Goal: Download file/media

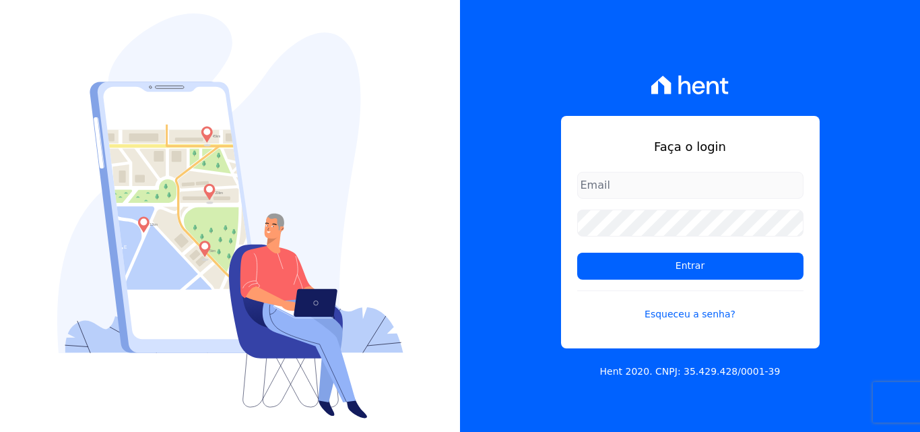
type input "[PERSON_NAME][EMAIL_ADDRESS][PERSON_NAME][DOMAIN_NAME]"
click at [609, 242] on form "luiz.nascimento@maislar.com Entrar Esqueceu a senha?" at bounding box center [690, 255] width 226 height 166
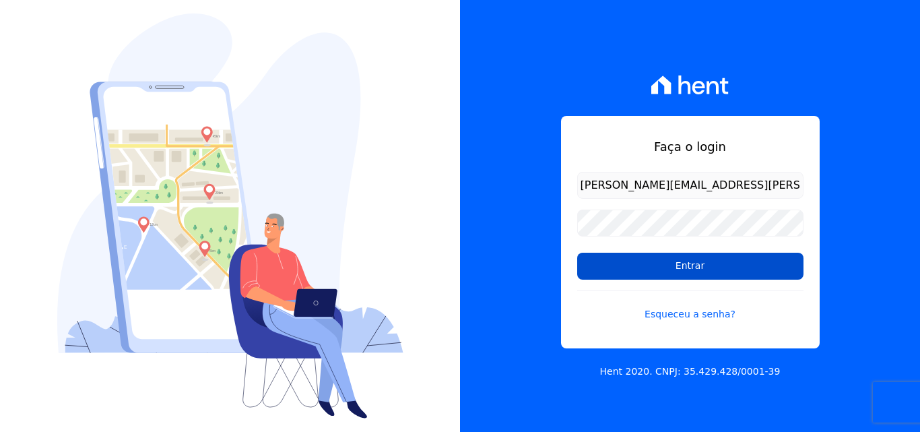
click at [613, 259] on input "Entrar" at bounding box center [690, 266] width 226 height 27
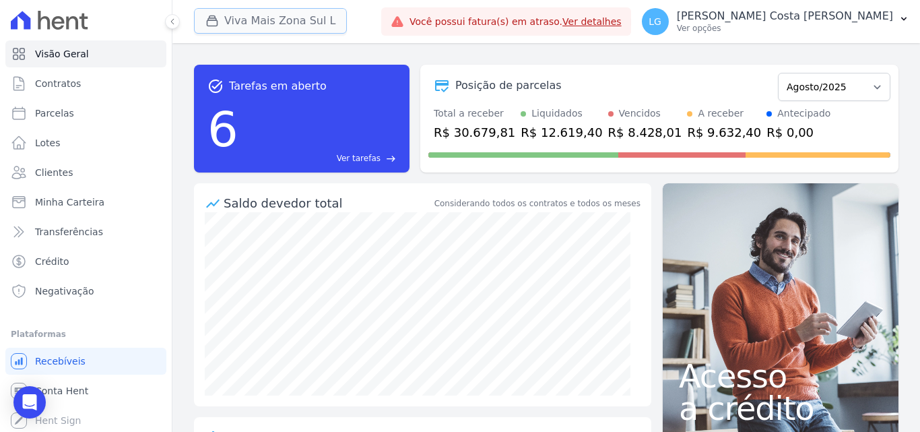
click at [326, 20] on button "Viva Mais Zona Sul L" at bounding box center [270, 21] width 153 height 26
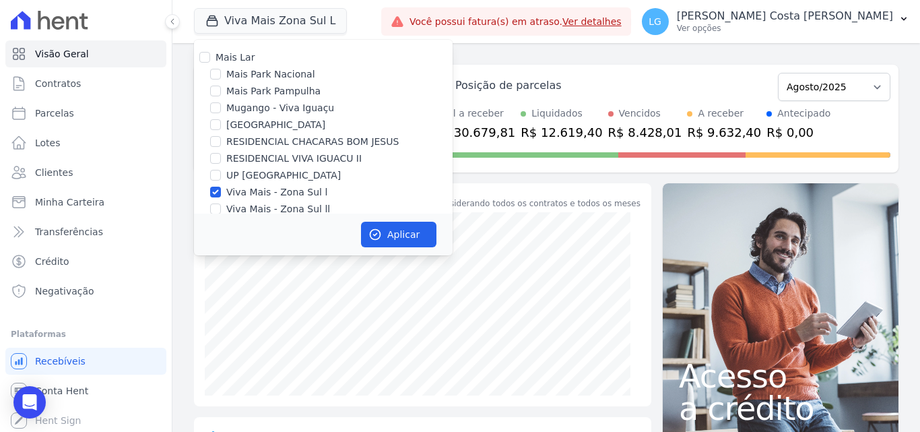
click at [245, 187] on label "Viva Mais - Zona Sul l" at bounding box center [276, 192] width 101 height 14
click at [221, 187] on input "Viva Mais - Zona Sul l" at bounding box center [215, 192] width 11 height 11
checkbox input "false"
click at [216, 108] on input "Mugango - Viva Iguaçu" at bounding box center [215, 107] width 11 height 11
checkbox input "true"
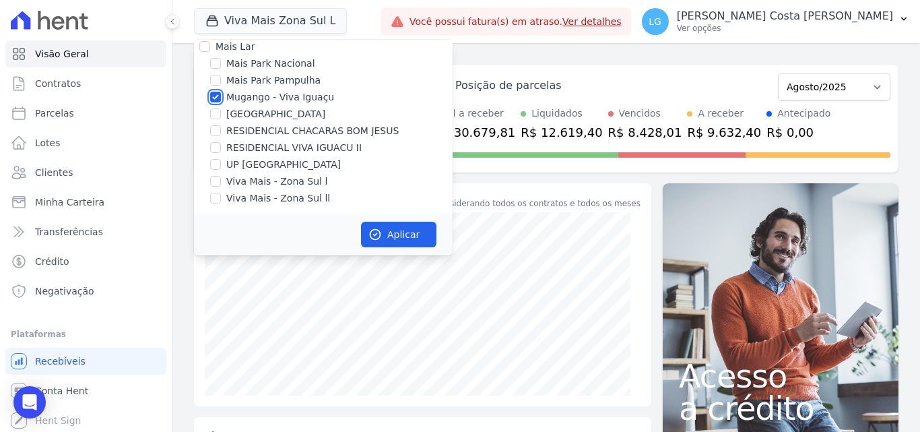
scroll to position [13, 0]
click at [308, 149] on label "RESIDENCIAL VIVA IGUACU II" at bounding box center [293, 145] width 135 height 14
click at [219, 141] on input "RESIDENCIAL VIVA IGUACU II" at bounding box center [215, 144] width 11 height 11
checkbox input "true"
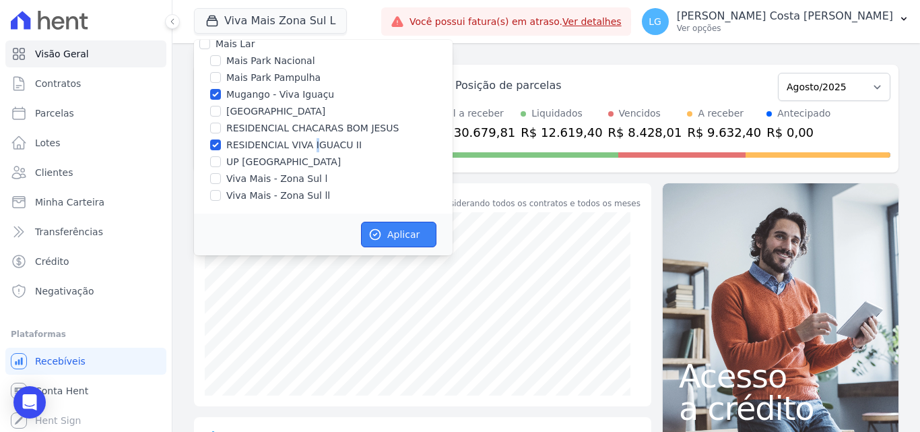
click at [372, 232] on icon "button" at bounding box center [374, 234] width 13 height 13
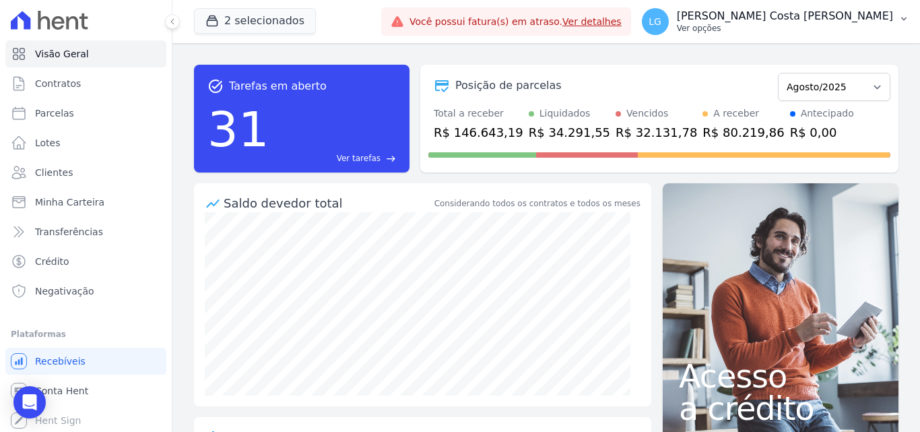
click at [762, 27] on p "Ver opções" at bounding box center [785, 28] width 216 height 11
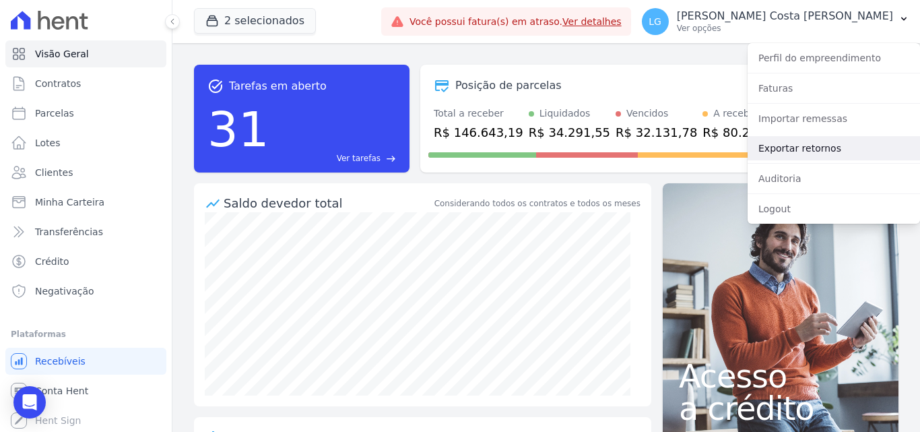
click at [795, 152] on link "Exportar retornos" at bounding box center [833, 148] width 172 height 24
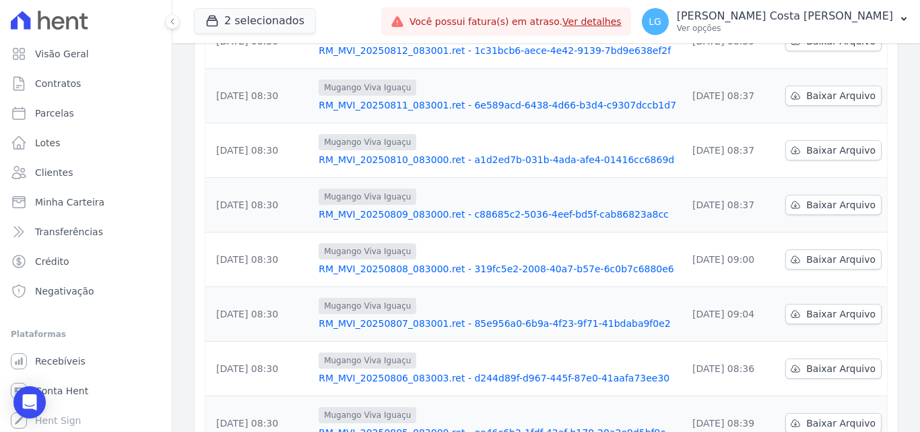
scroll to position [419, 0]
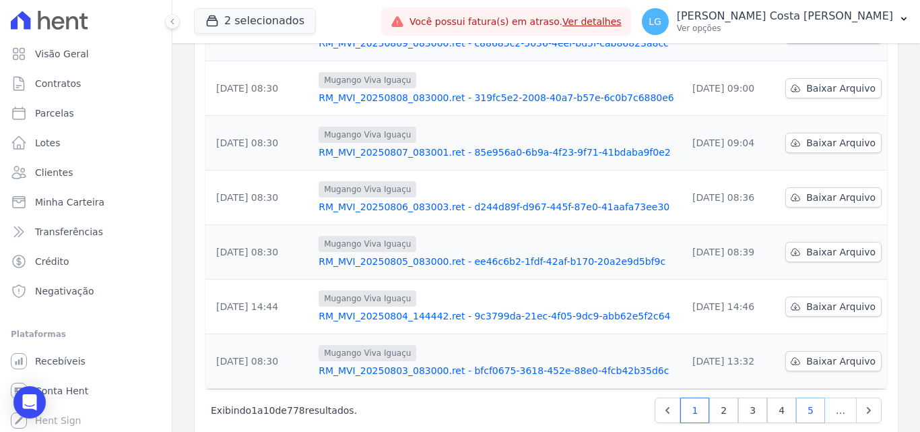
click at [797, 397] on link "5" at bounding box center [810, 410] width 29 height 26
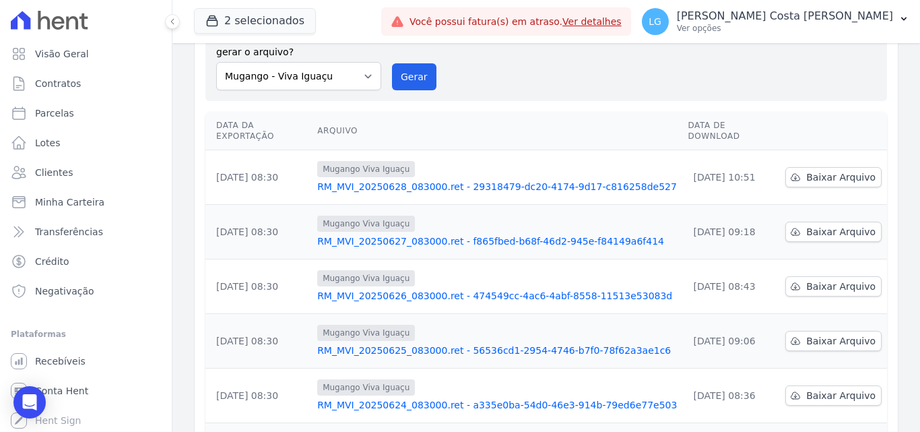
scroll to position [419, 0]
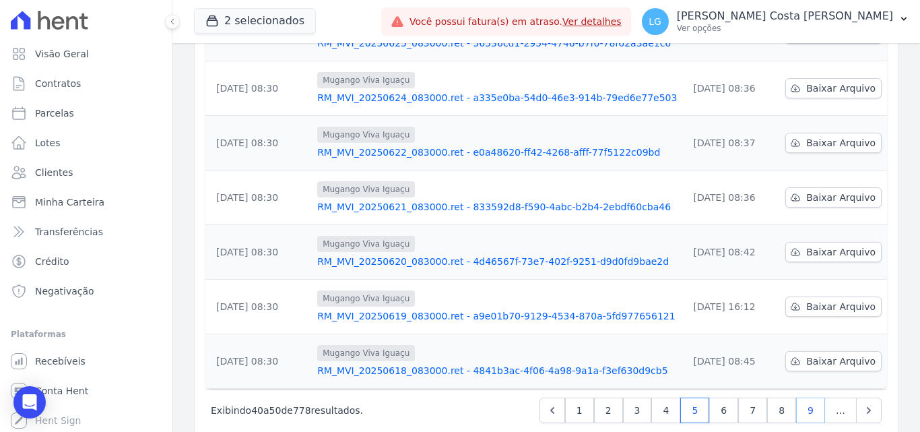
click at [803, 397] on link "9" at bounding box center [810, 410] width 29 height 26
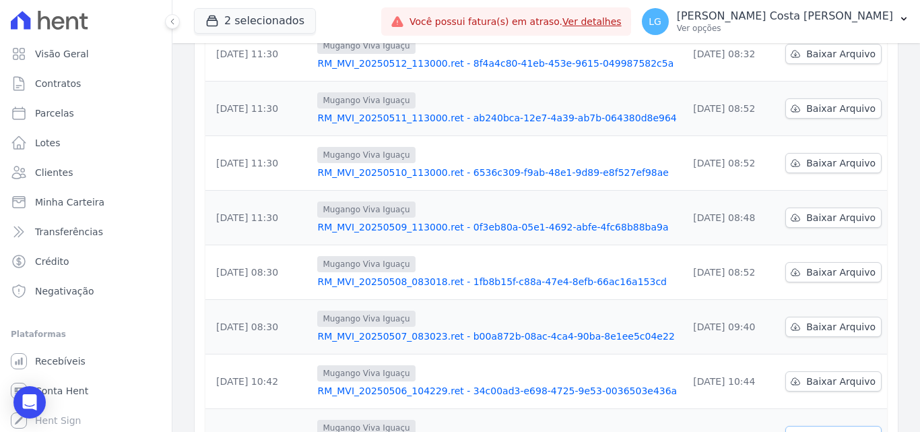
scroll to position [419, 0]
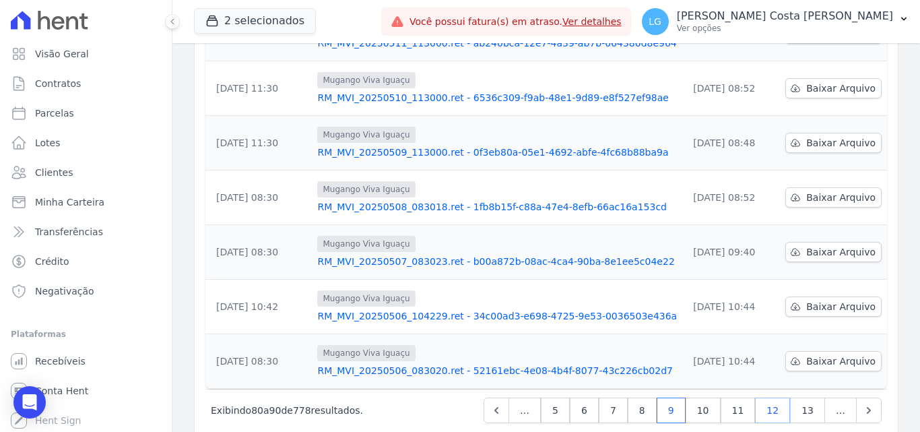
click at [773, 397] on link "12" at bounding box center [772, 410] width 35 height 26
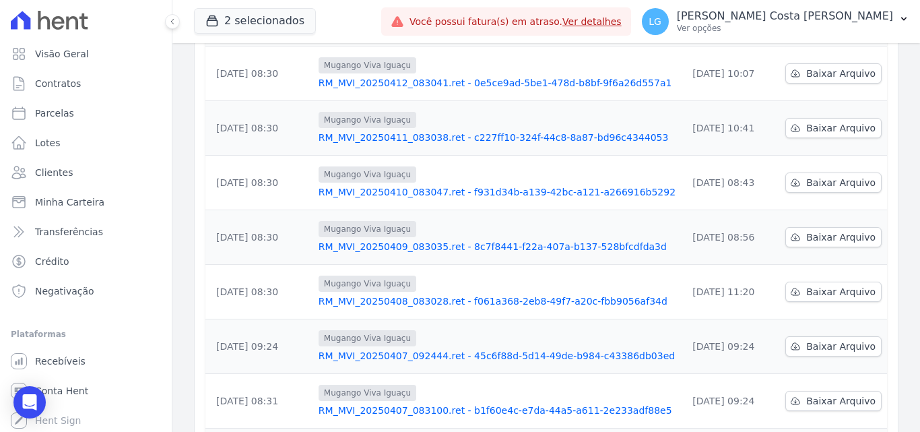
scroll to position [337, 0]
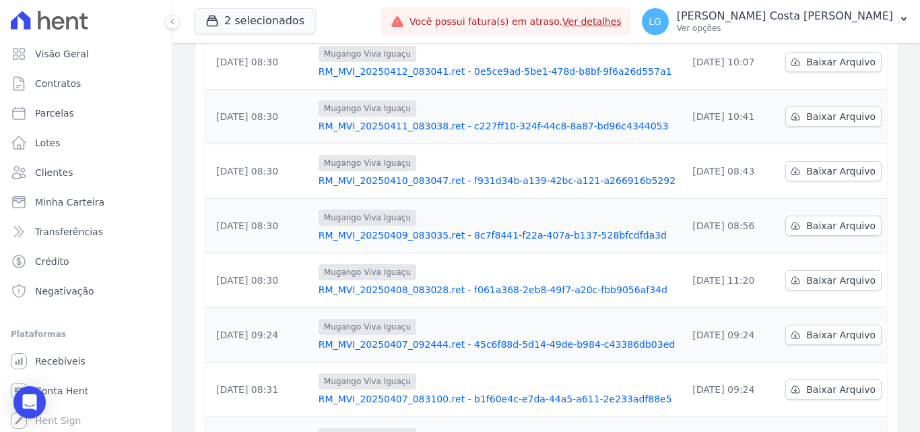
click at [531, 337] on link "RM_MVI_20250407_092444.ret - 45c6f88d-5d14-49de-b984-c43386db03ed" at bounding box center [497, 343] width 358 height 13
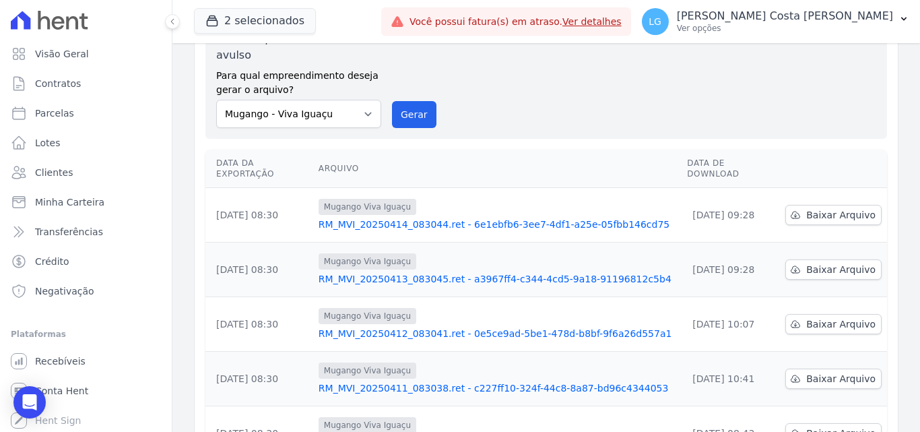
scroll to position [419, 0]
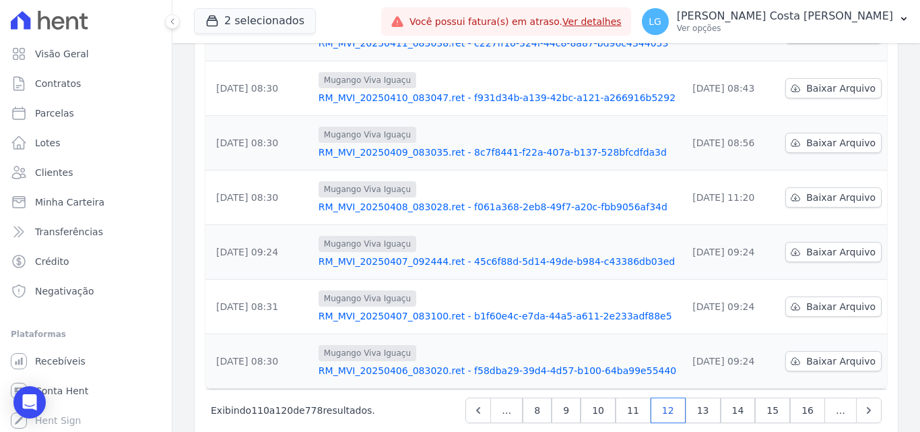
click at [448, 200] on link "RM_MVI_20250408_083028.ret - f061a368-2eb8-49f7-a20c-fbb9056af34d" at bounding box center [497, 206] width 358 height 13
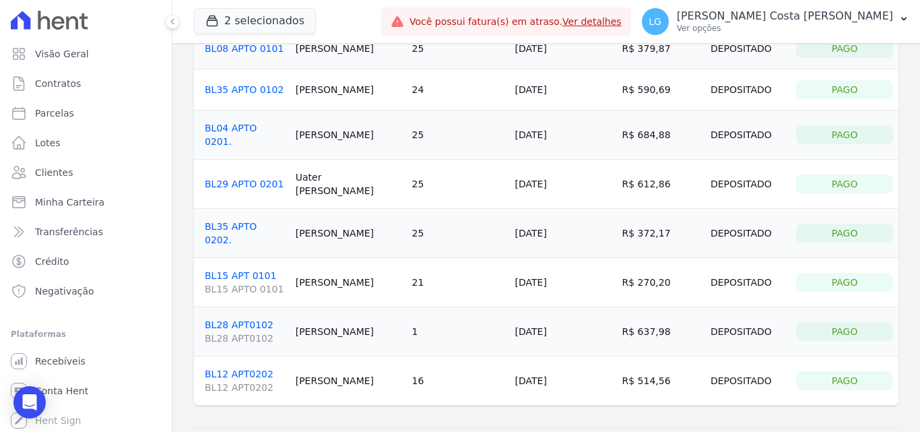
scroll to position [238, 0]
click at [485, 376] on div "Title <span class="translation_missing" title="translation missing: pt-BR.integ…" at bounding box center [545, 135] width 747 height 661
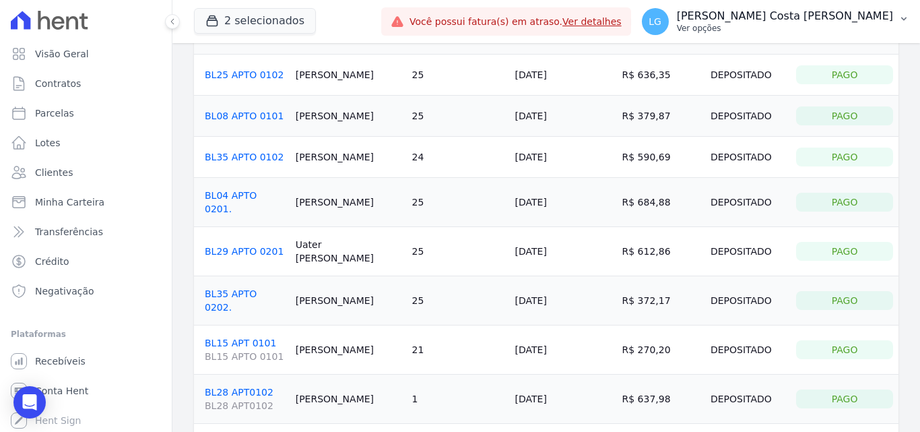
scroll to position [103, 0]
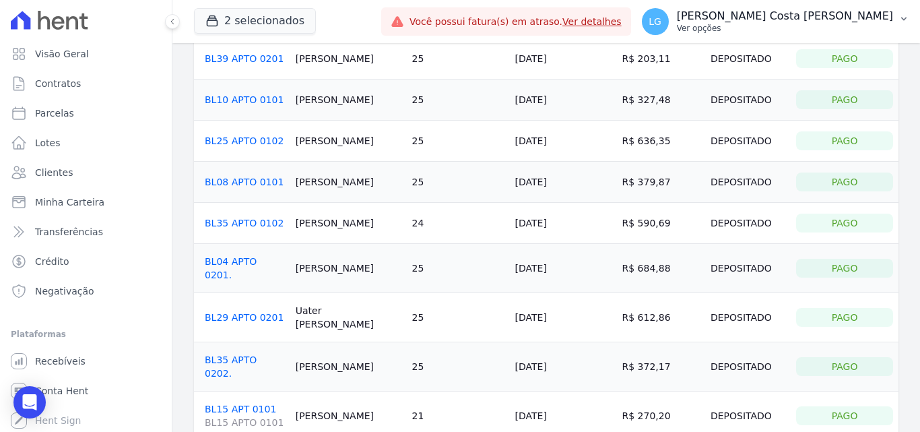
click at [803, 7] on button "[PERSON_NAME] [PERSON_NAME] [PERSON_NAME] Ver opções" at bounding box center [775, 22] width 289 height 38
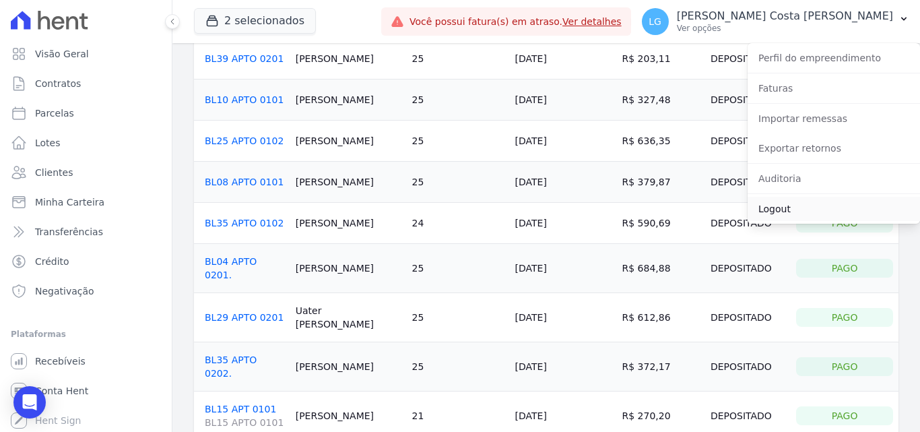
click at [764, 206] on link "Logout" at bounding box center [833, 209] width 172 height 24
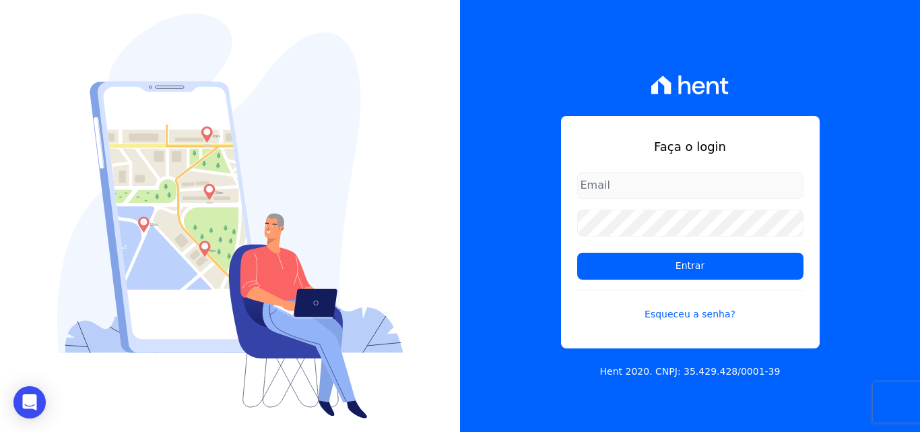
type input "[PERSON_NAME][EMAIL_ADDRESS][PERSON_NAME][DOMAIN_NAME]"
